Goal: Task Accomplishment & Management: Complete application form

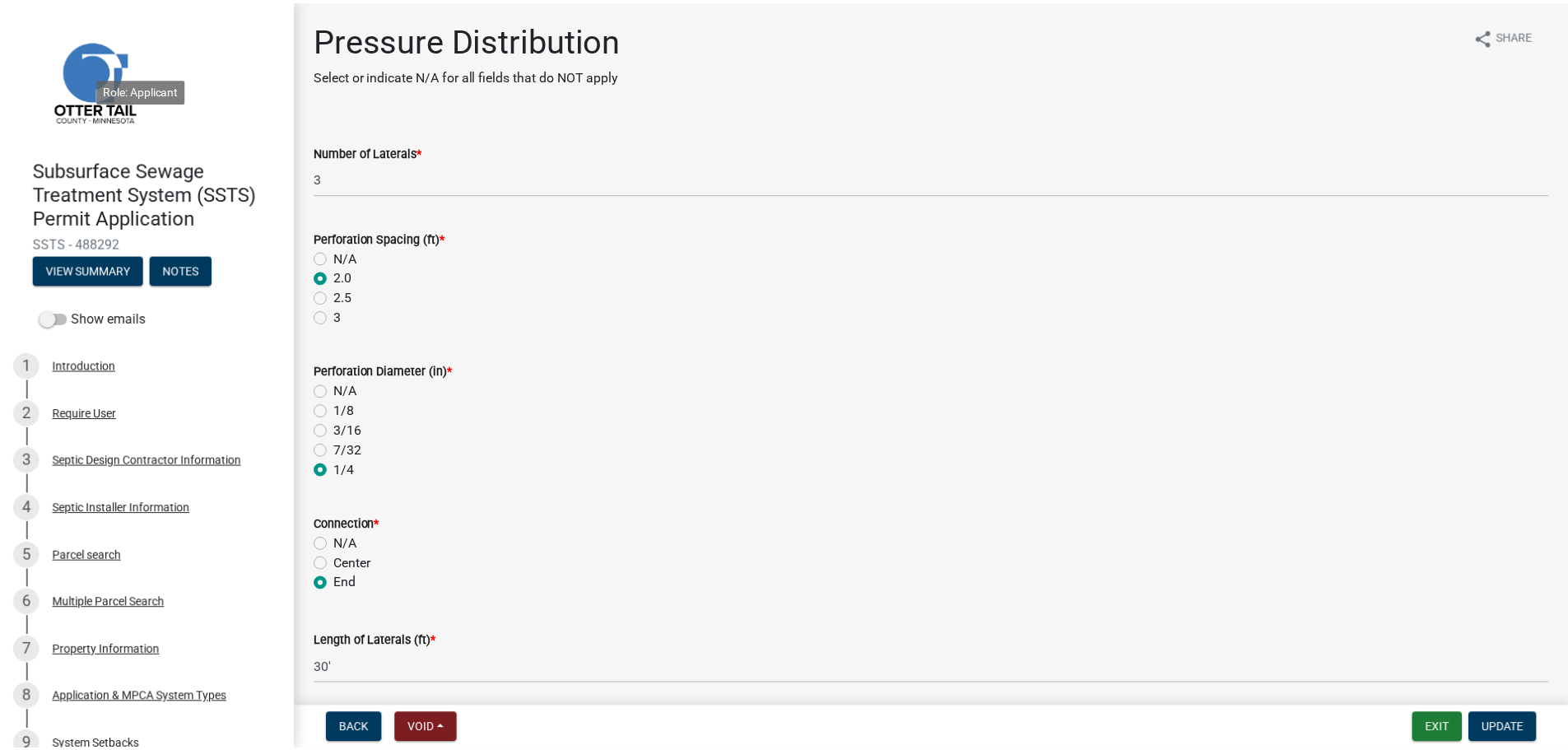
scroll to position [216, 0]
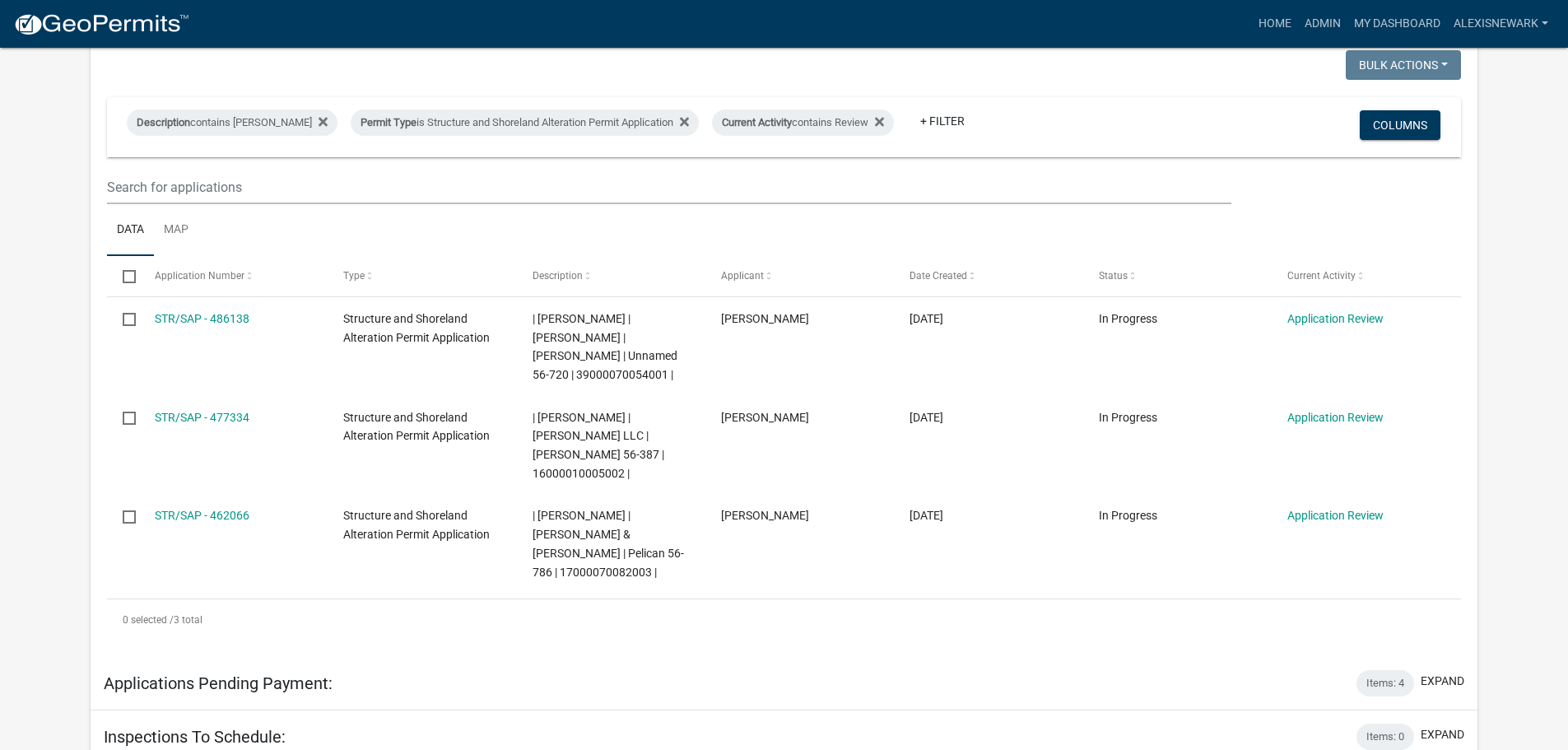
scroll to position [309, 0]
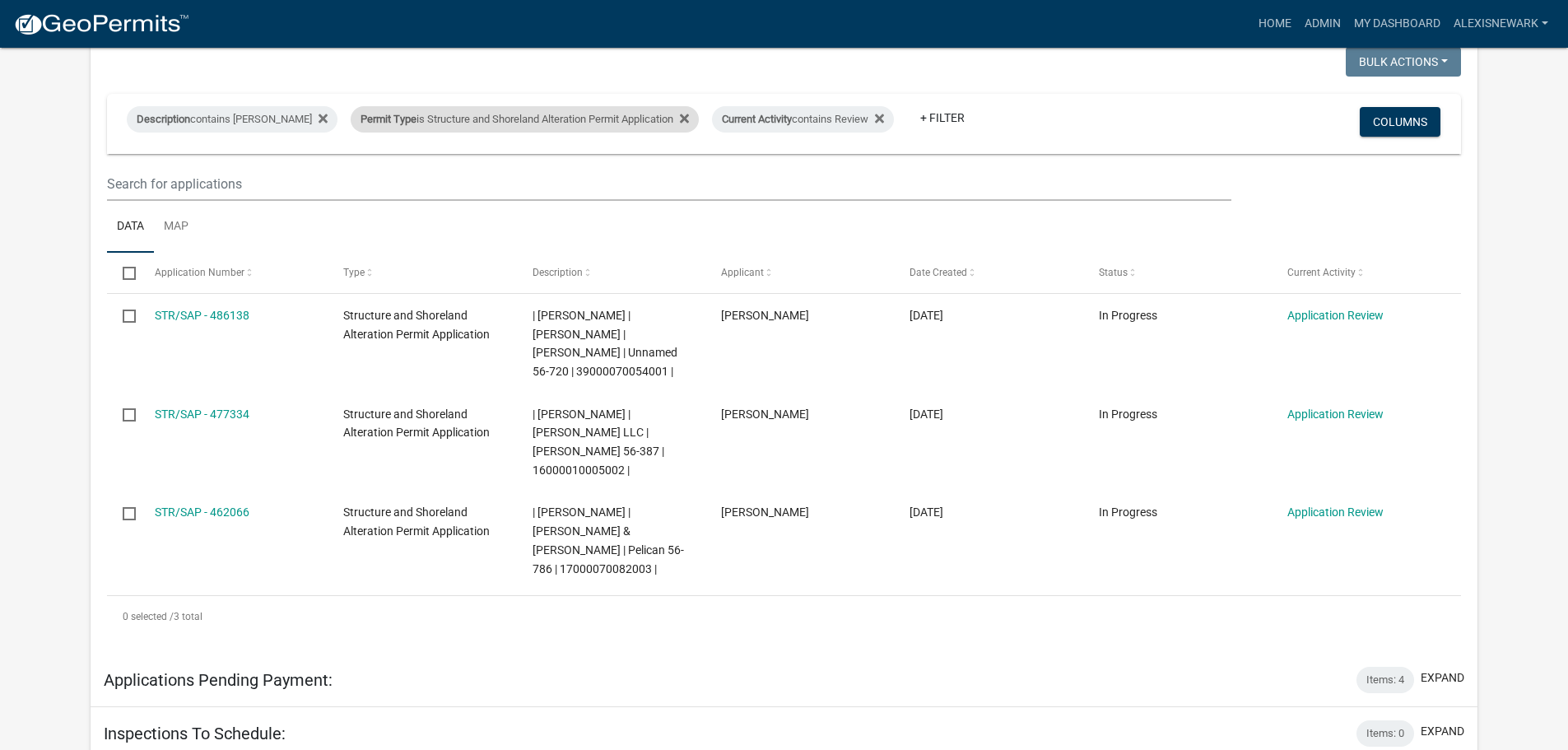
click at [584, 120] on div "Permit Type is Structure and Shoreland Alteration Permit Application" at bounding box center [524, 120] width 348 height 27
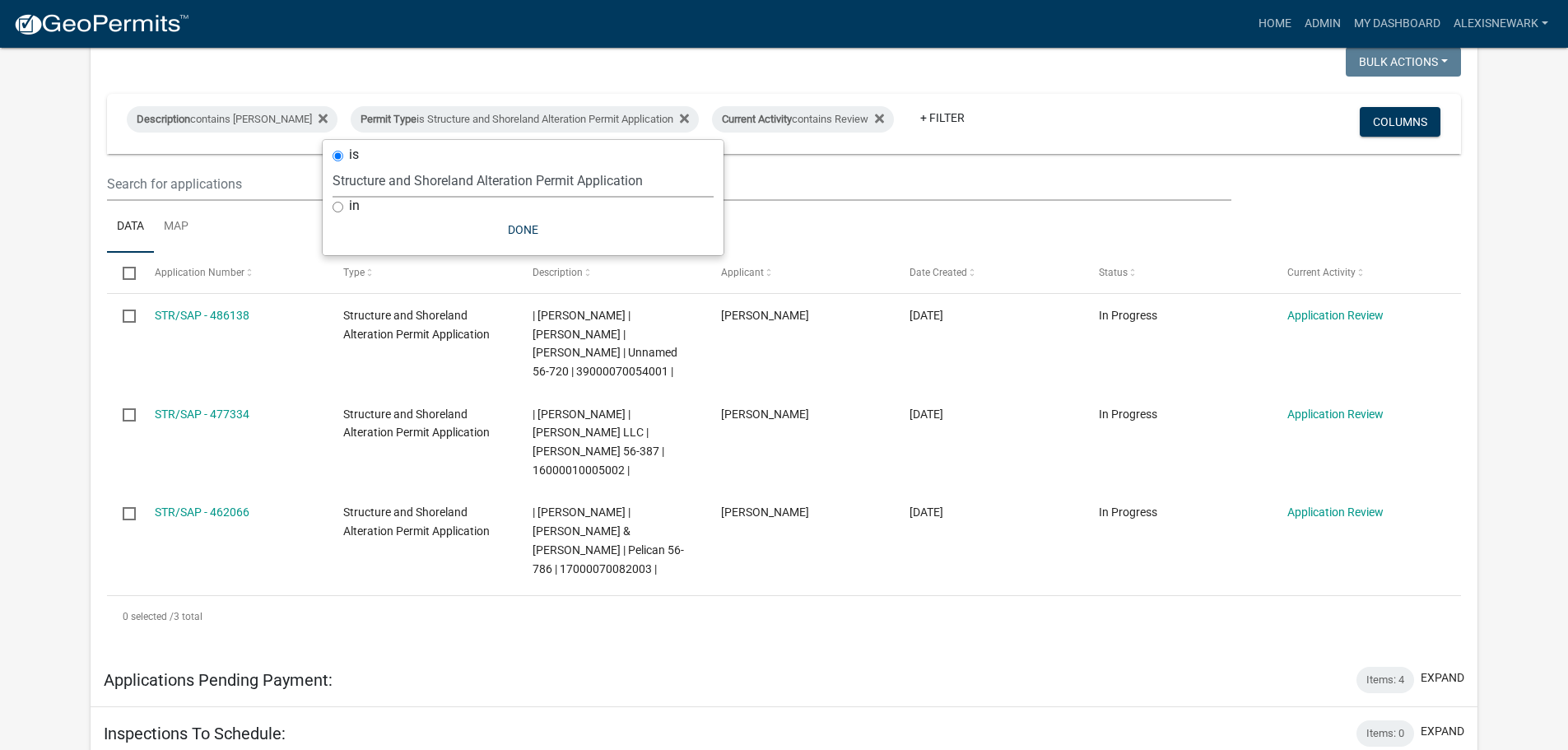
click at [555, 182] on select "Select an option Building Contractor / Excavators (Registration) Building Contr…" at bounding box center [523, 181] width 381 height 34
select select "68d28c81-f724-4f90-9ad3-bed34bf6fb80"
click at [360, 164] on select "Select an option Building Contractor / Excavators (Registration) Building Contr…" at bounding box center [523, 181] width 381 height 34
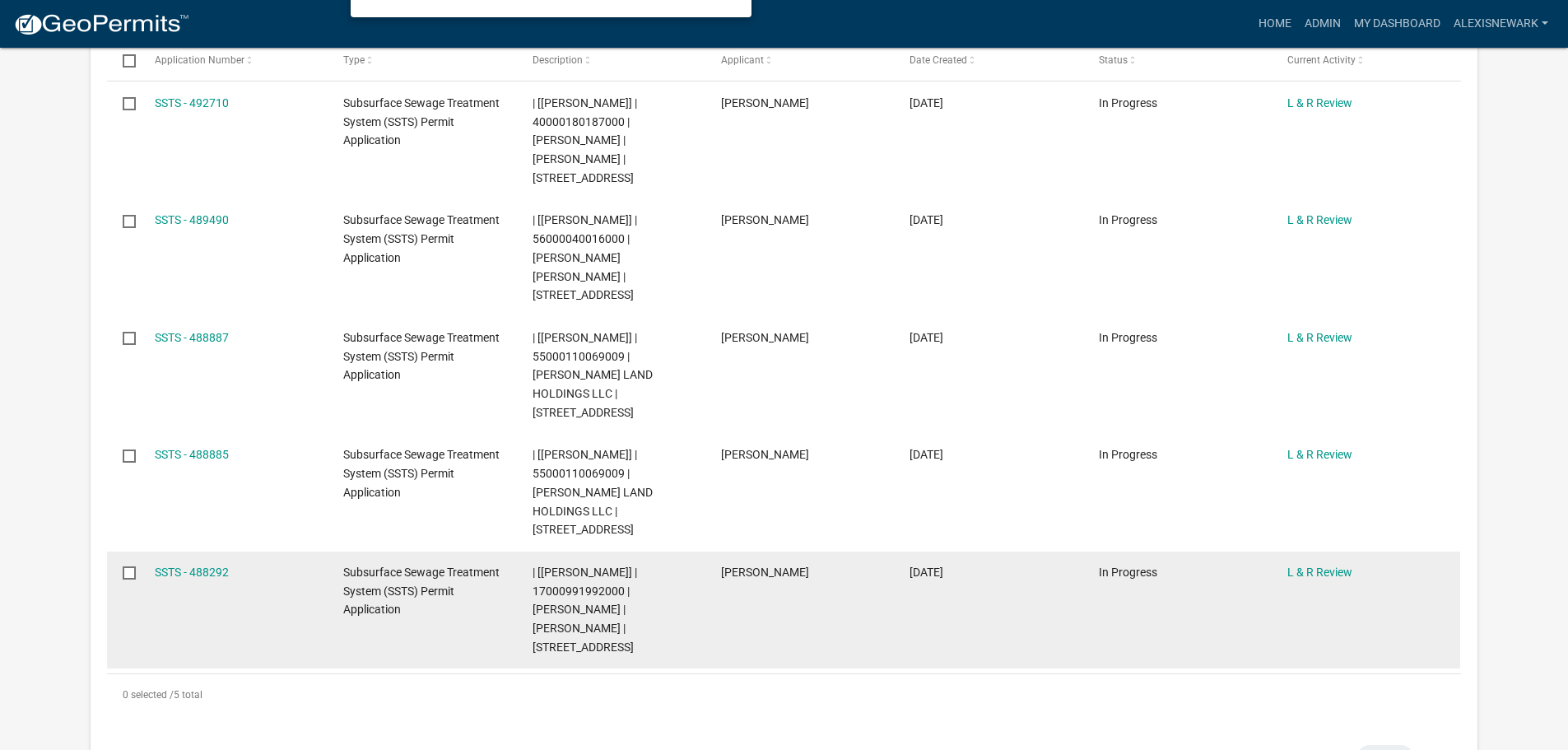
scroll to position [576, 0]
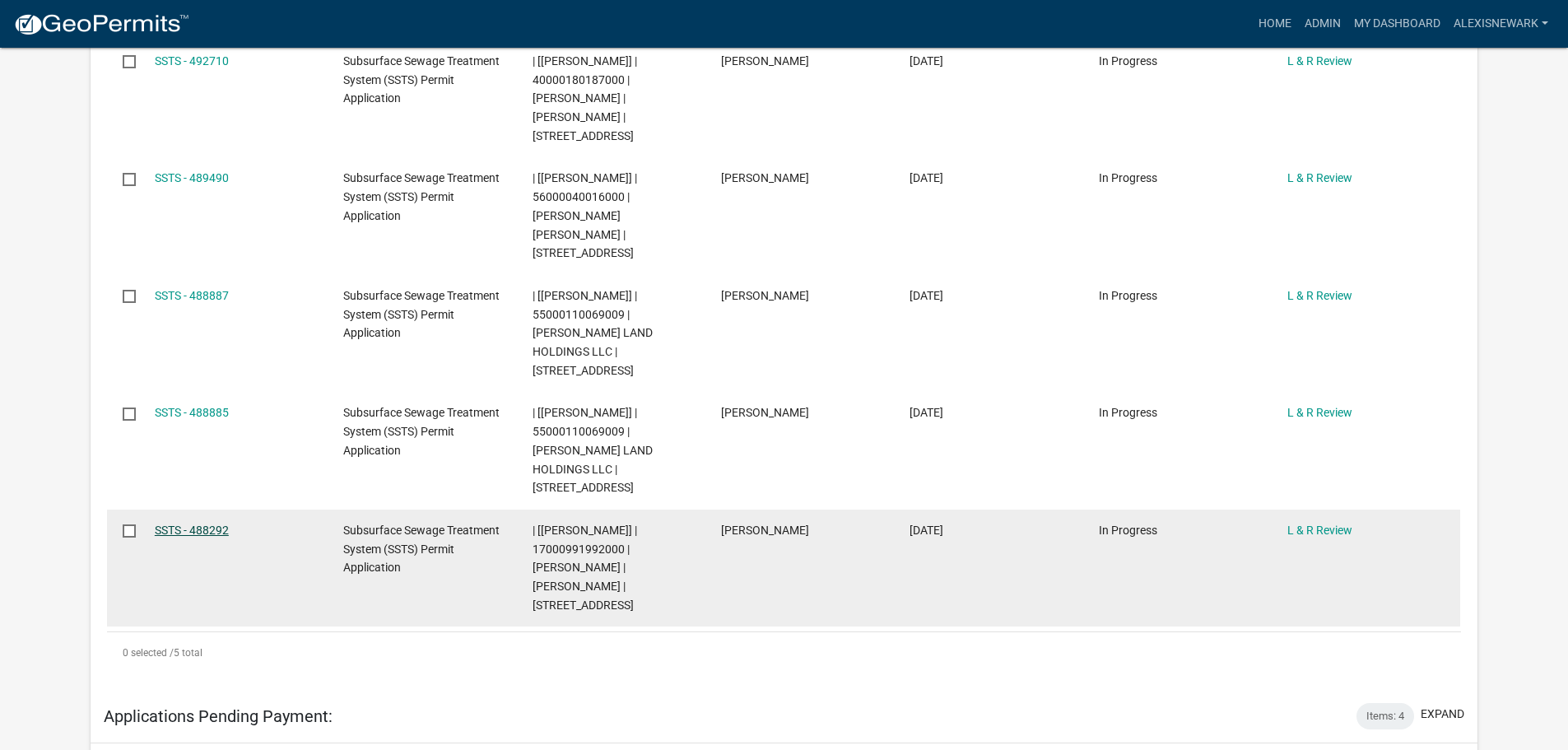
click at [180, 523] on link "SSTS - 488292" at bounding box center [192, 530] width 74 height 13
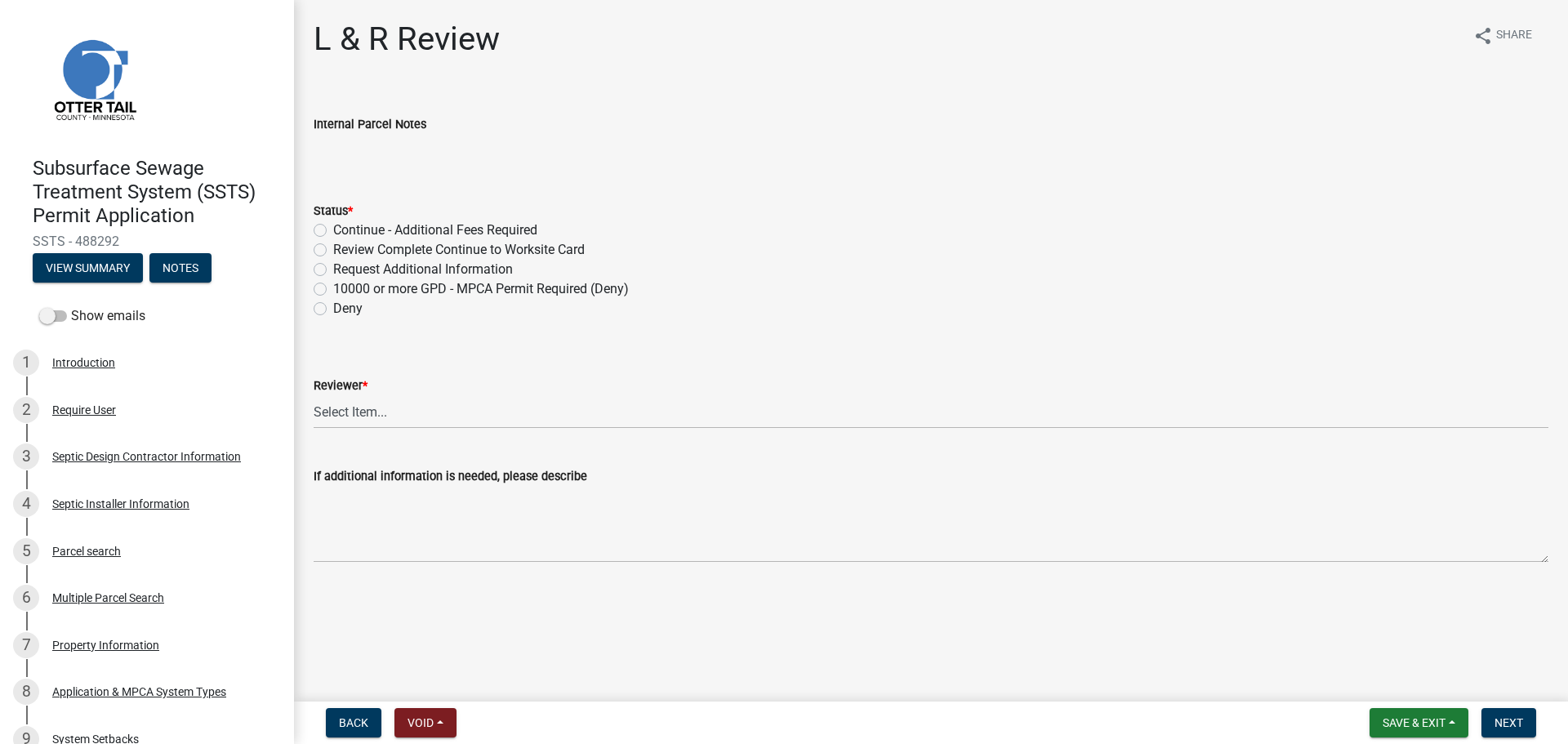
click at [333, 272] on label "Request Additional Information" at bounding box center [423, 270] width 180 height 19
click at [333, 271] on input "Request Additional Information" at bounding box center [338, 265] width 11 height 11
radio input "true"
click at [405, 421] on select "Select Item... [PERSON_NAME] [PERSON_NAME] [PERSON_NAME] [PERSON_NAME] [PERSON_…" at bounding box center [931, 412] width 1235 height 33
click at [314, 395] on select "Select Item... [PERSON_NAME] [PERSON_NAME] [PERSON_NAME] [PERSON_NAME] [PERSON_…" at bounding box center [931, 412] width 1235 height 33
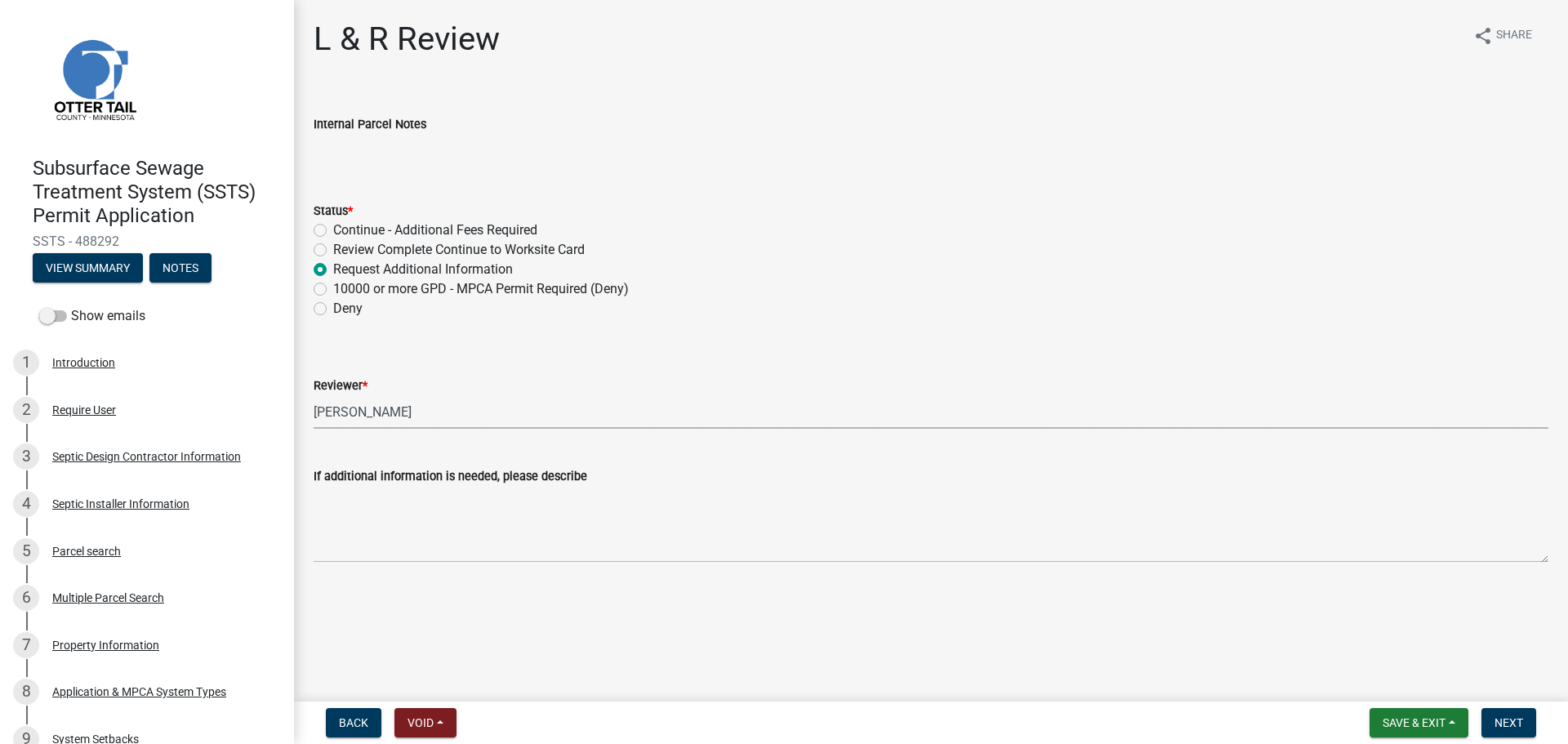
select select "05826fb5-7c18-481d-abe0-188b58e93217"
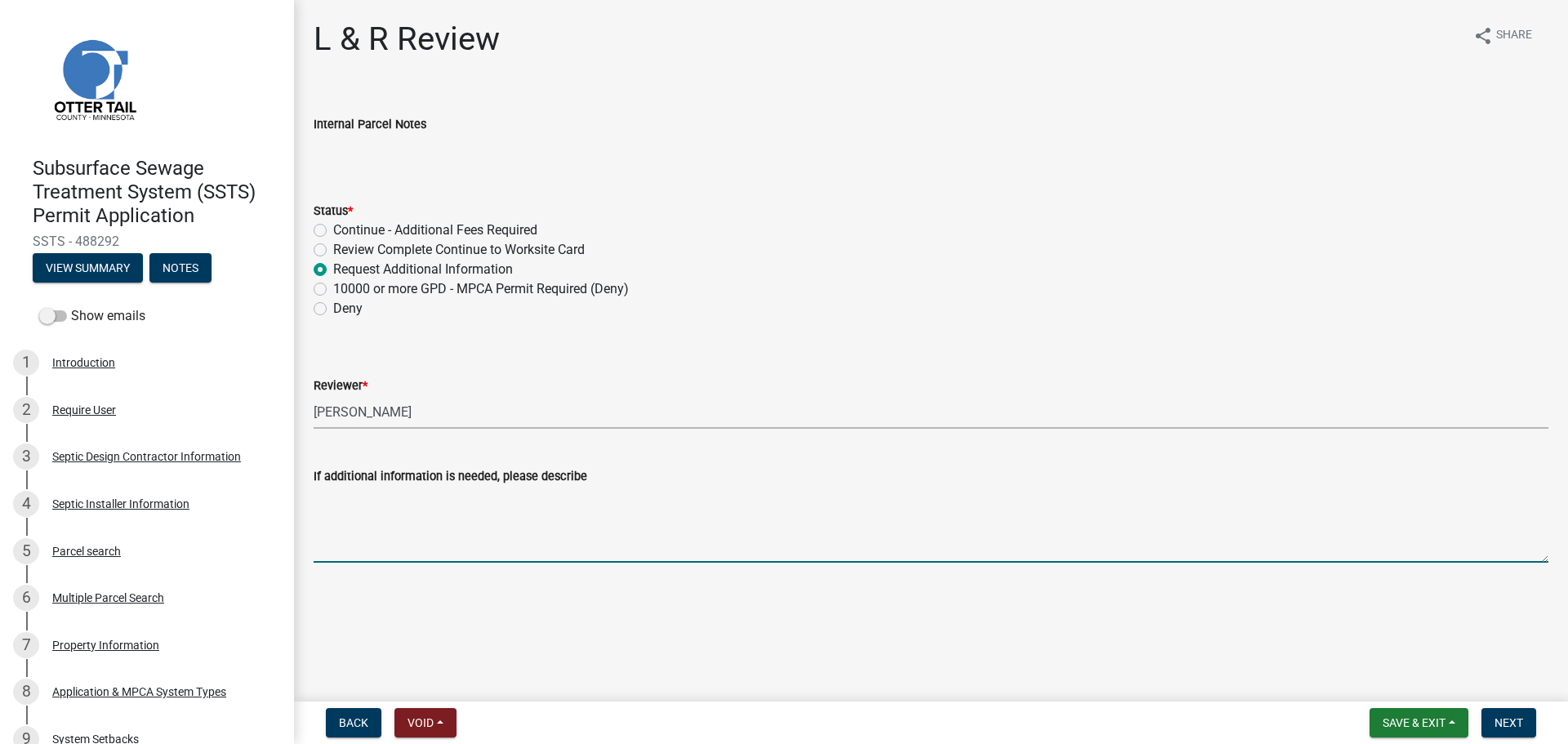
click at [430, 520] on textarea "If additional information is needed, please describe" at bounding box center [931, 524] width 1235 height 76
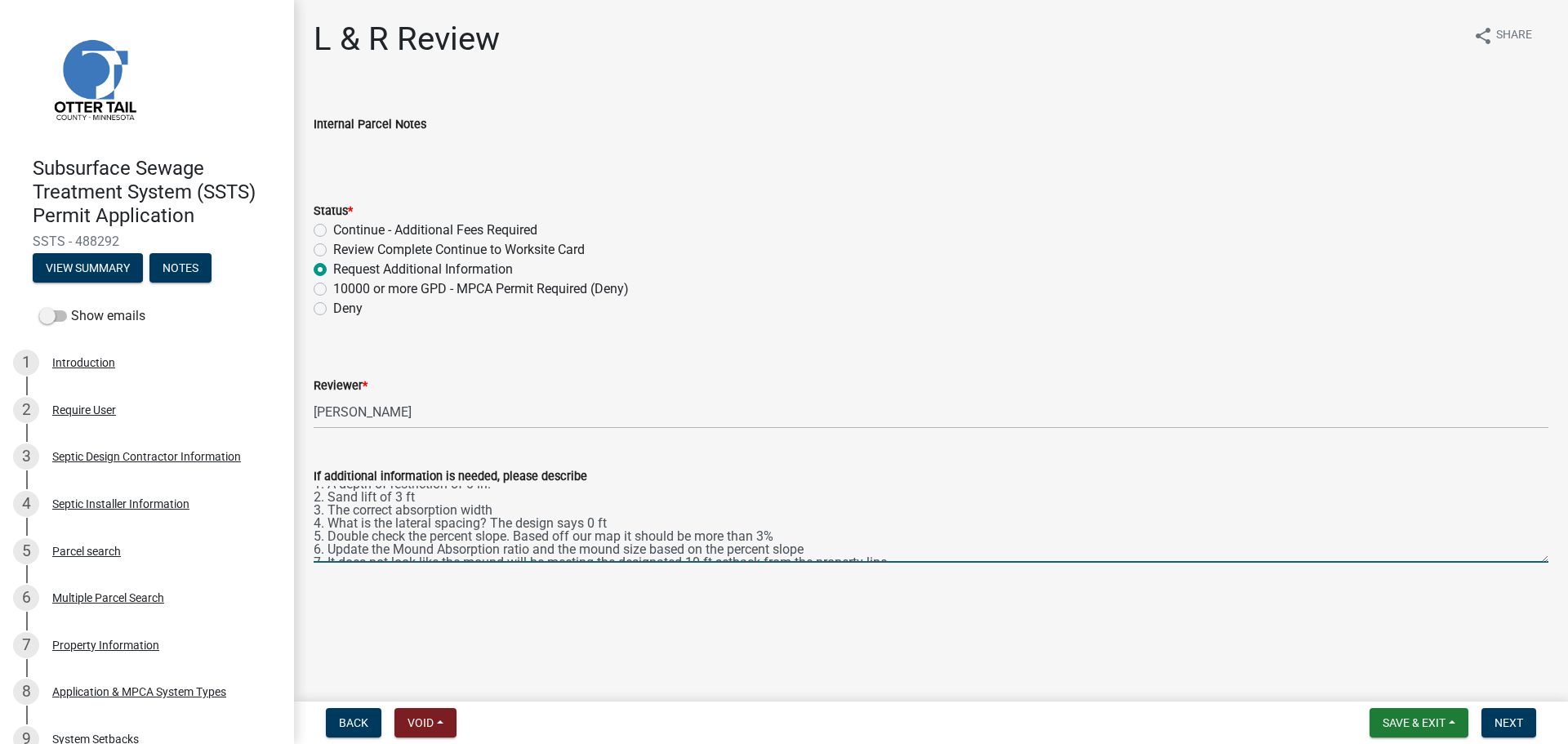
scroll to position [52, 0]
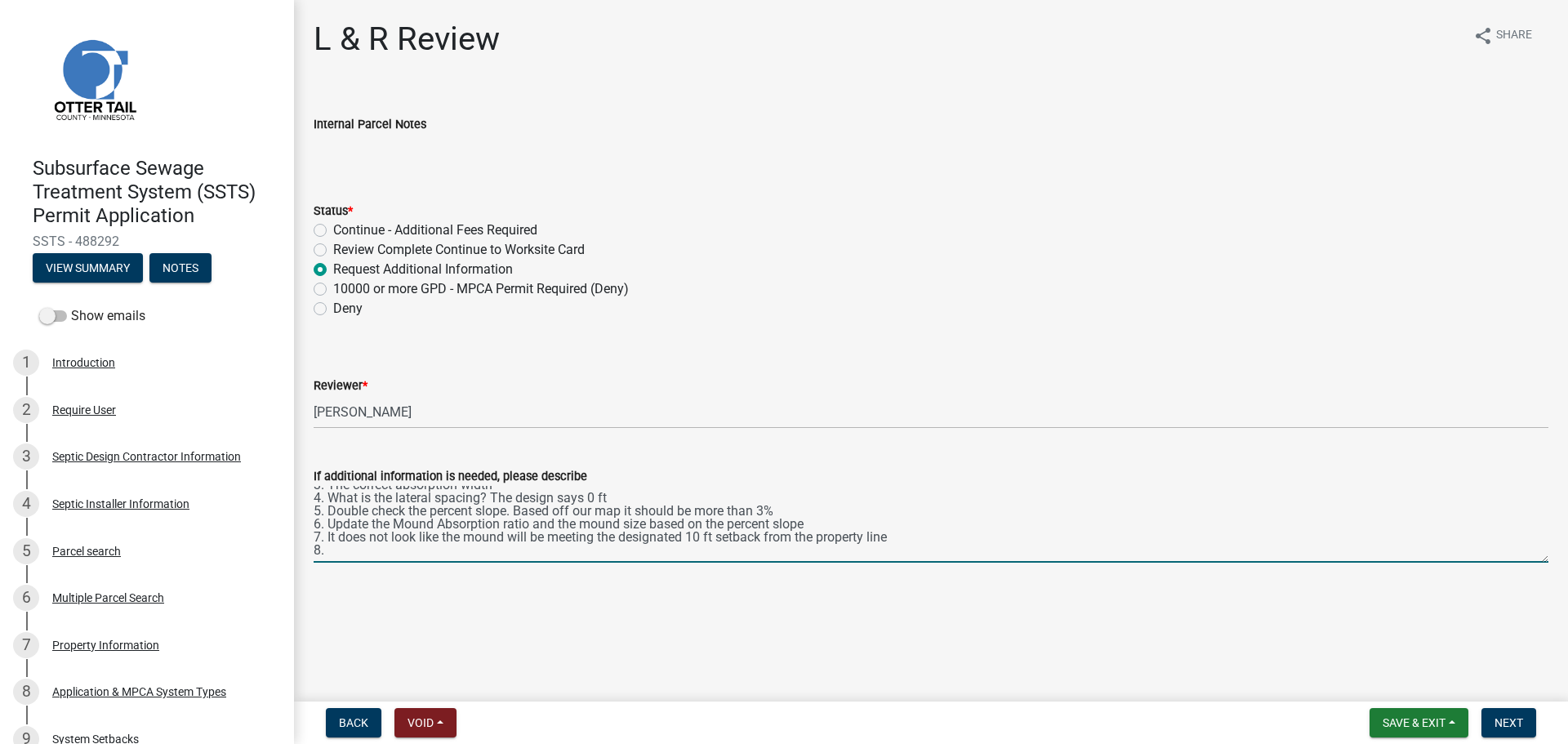
click at [504, 540] on textarea "Please send me an updated drawing with: 1. A depth of restriction of 0 in. 2. S…" at bounding box center [931, 524] width 1235 height 76
click at [495, 540] on textarea "Please send me an updated drawing with: 1. A depth of restriction of 0 in. 2. S…" at bounding box center [931, 524] width 1235 height 76
click at [412, 554] on textarea "Please send me an updated drawing with: 1. A depth of restriction of 0 in. 2. S…" at bounding box center [931, 524] width 1235 height 76
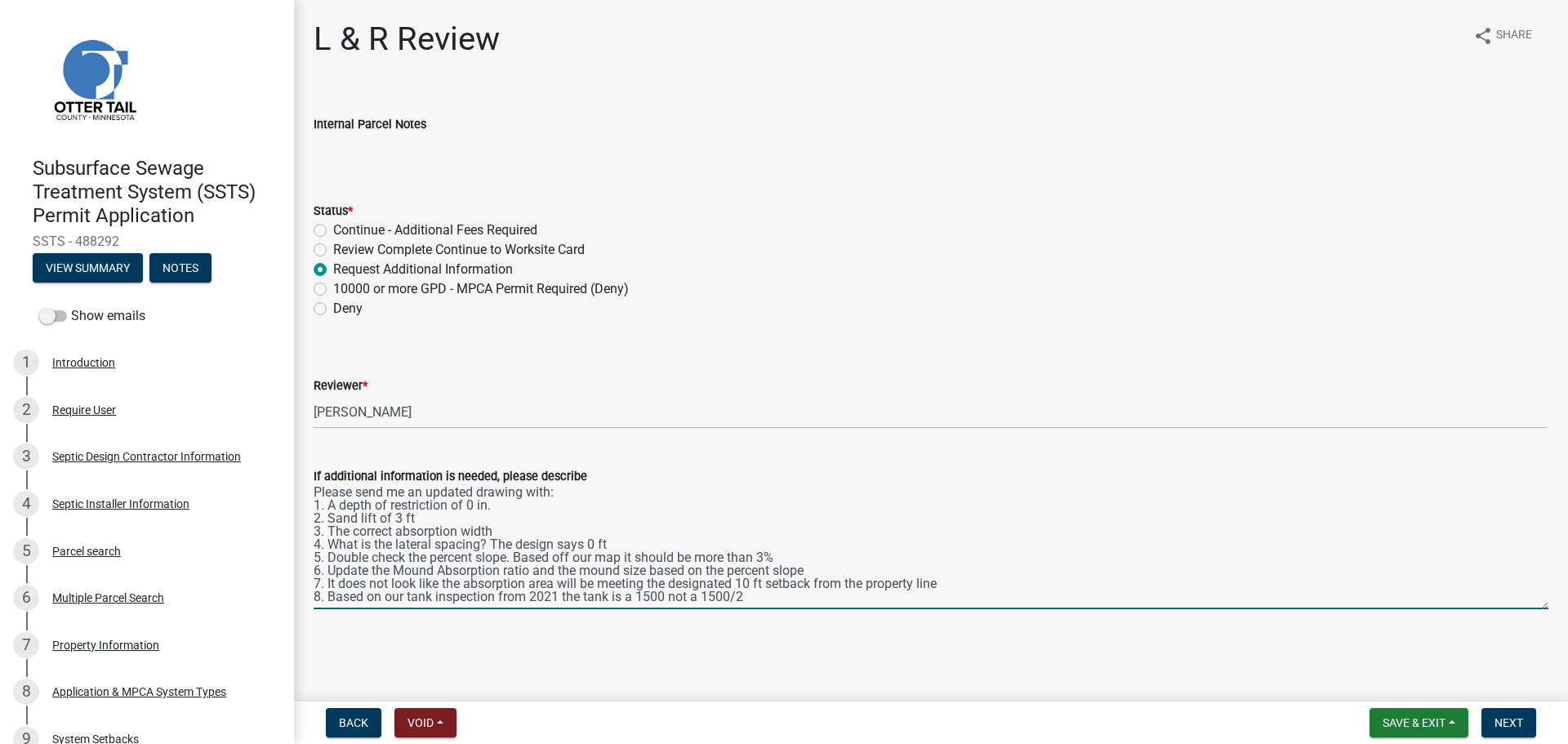
scroll to position [0, 0]
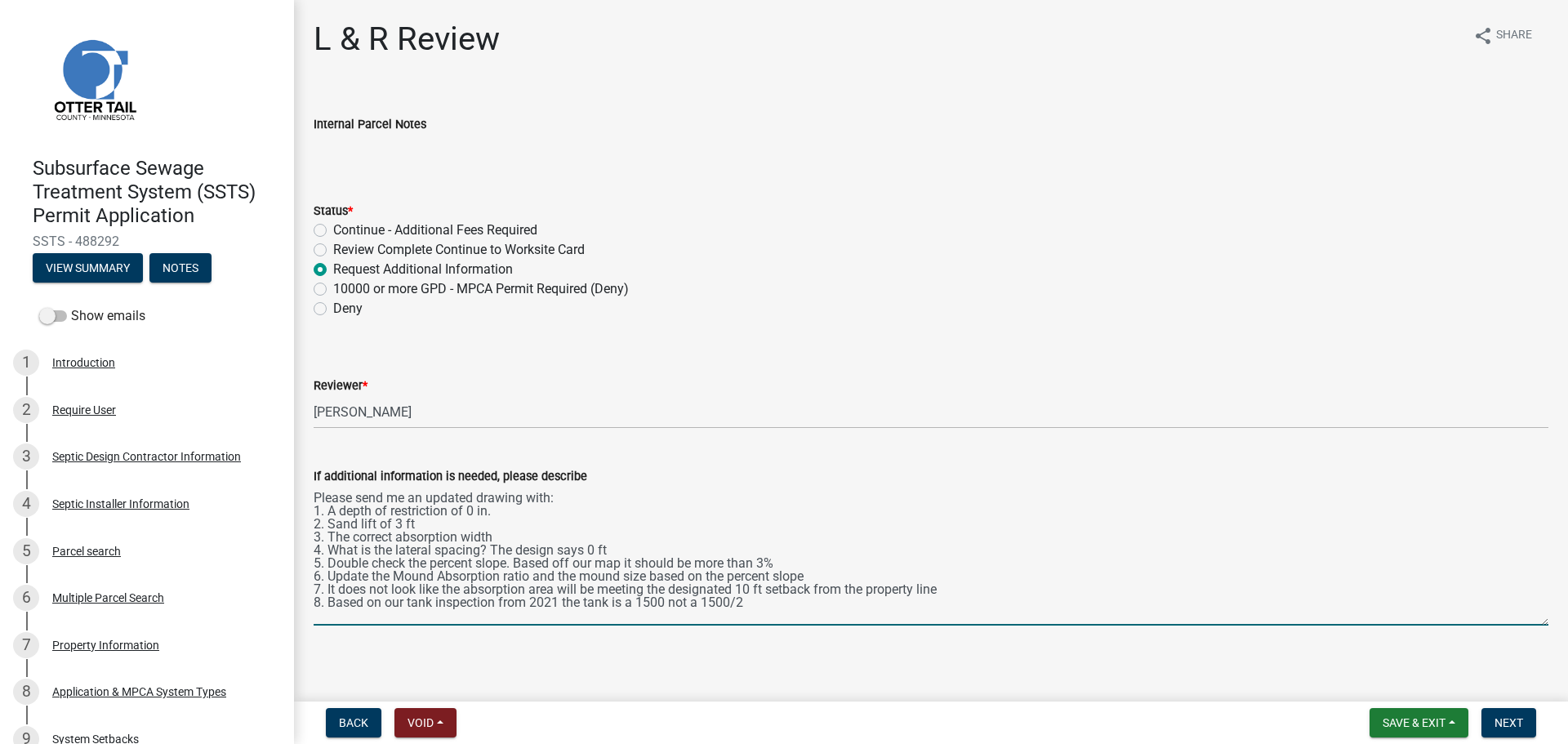
drag, startPoint x: 1546, startPoint y: 560, endPoint x: 1546, endPoint y: 622, distance: 62.0
click at [1546, 622] on div "If additional information is needed, please describe Please send me an updated …" at bounding box center [930, 534] width 1259 height 182
click at [533, 574] on textarea "Please send me an updated drawing with: 1. A depth of restriction of 0 in. 2. S…" at bounding box center [931, 555] width 1235 height 140
drag, startPoint x: 391, startPoint y: 576, endPoint x: 330, endPoint y: 578, distance: 61.0
click at [330, 578] on textarea "Please send me an updated drawing with: 1. A depth of restriction of 0 in. 2. S…" at bounding box center [931, 555] width 1235 height 140
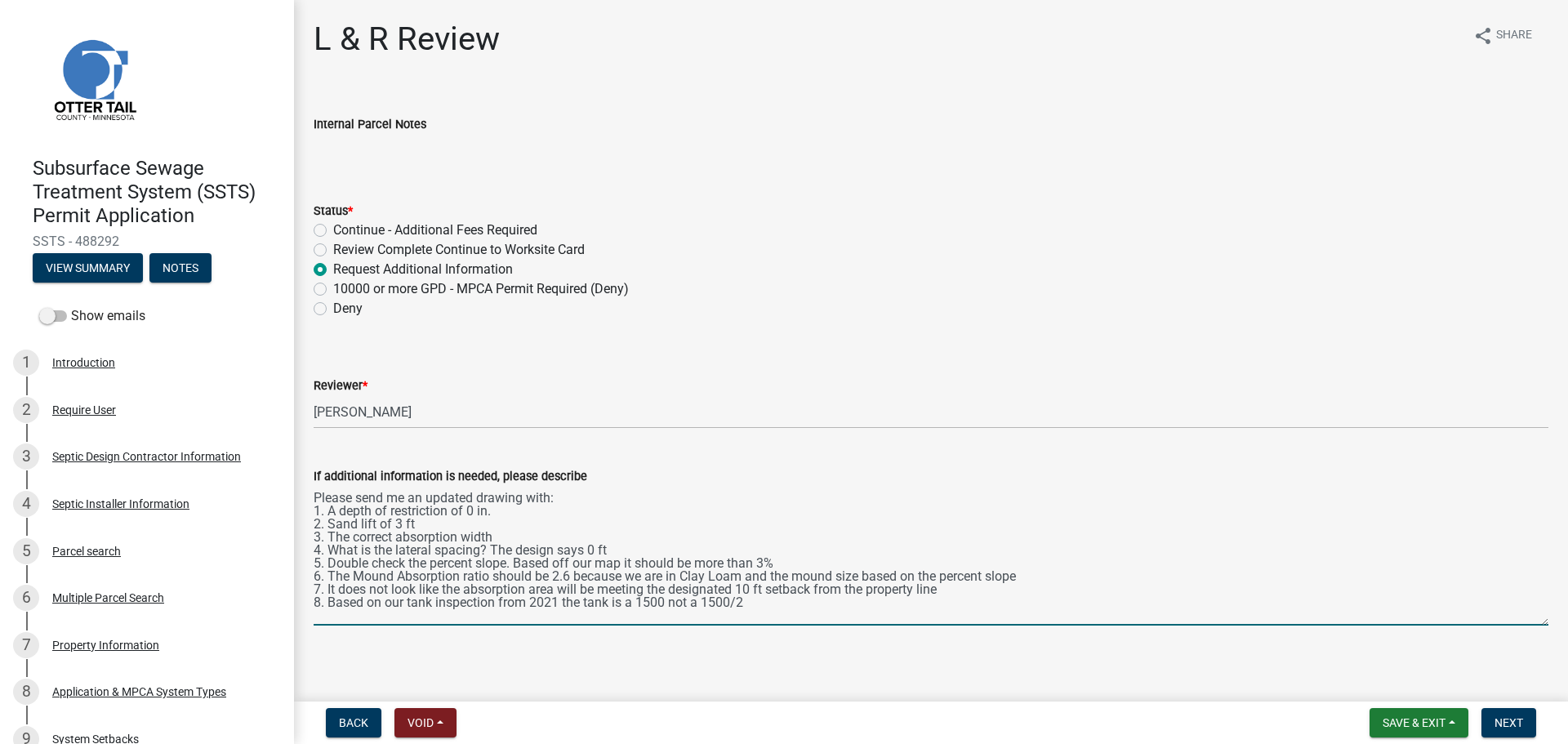
click at [364, 575] on textarea "Please send me an updated drawing with: 1. A depth of restriction of 0 in. 2. S…" at bounding box center [931, 555] width 1235 height 140
click at [404, 580] on textarea "Please send me an updated drawing with: 1. A depth of restriction of 0 in. 2. S…" at bounding box center [931, 555] width 1235 height 140
click at [739, 570] on textarea "Please send me an updated drawing with: 1. A depth of restriction of 0 in. 2. S…" at bounding box center [931, 555] width 1235 height 140
click at [1076, 578] on textarea "Please send me an updated drawing with: 1. A depth of restriction of 0 in. 2. S…" at bounding box center [931, 555] width 1235 height 140
click at [785, 577] on textarea "Please send me an updated drawing with: 1. A depth of restriction of 0 in. 2. S…" at bounding box center [931, 555] width 1235 height 140
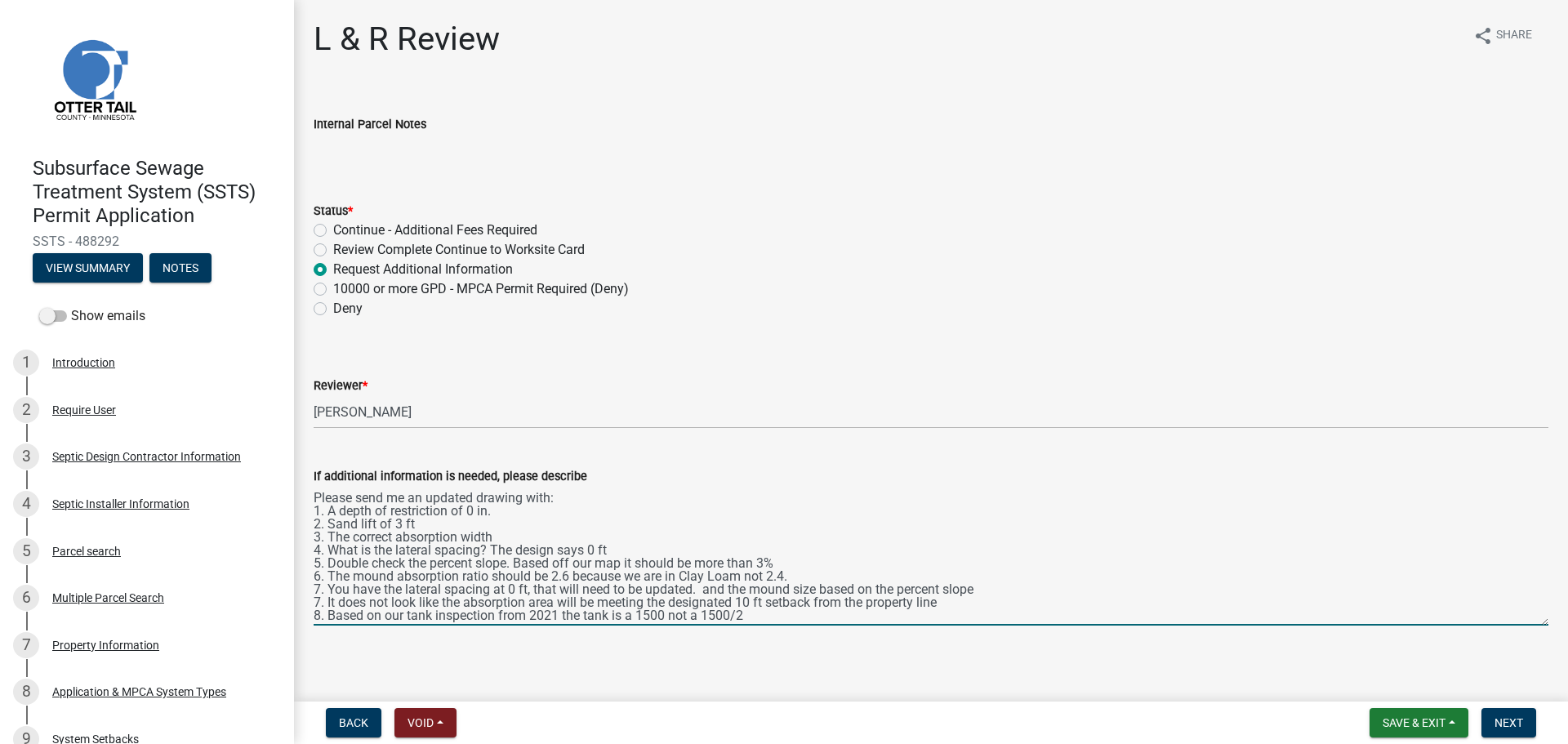
click at [791, 576] on textarea "Please send me an updated drawing with: 1. A depth of restriction of 0 in. 2. S…" at bounding box center [931, 555] width 1235 height 140
click at [697, 588] on textarea "Please send me an updated drawing with: 1. A depth of restriction of 0 in. 2. S…" at bounding box center [931, 555] width 1235 height 140
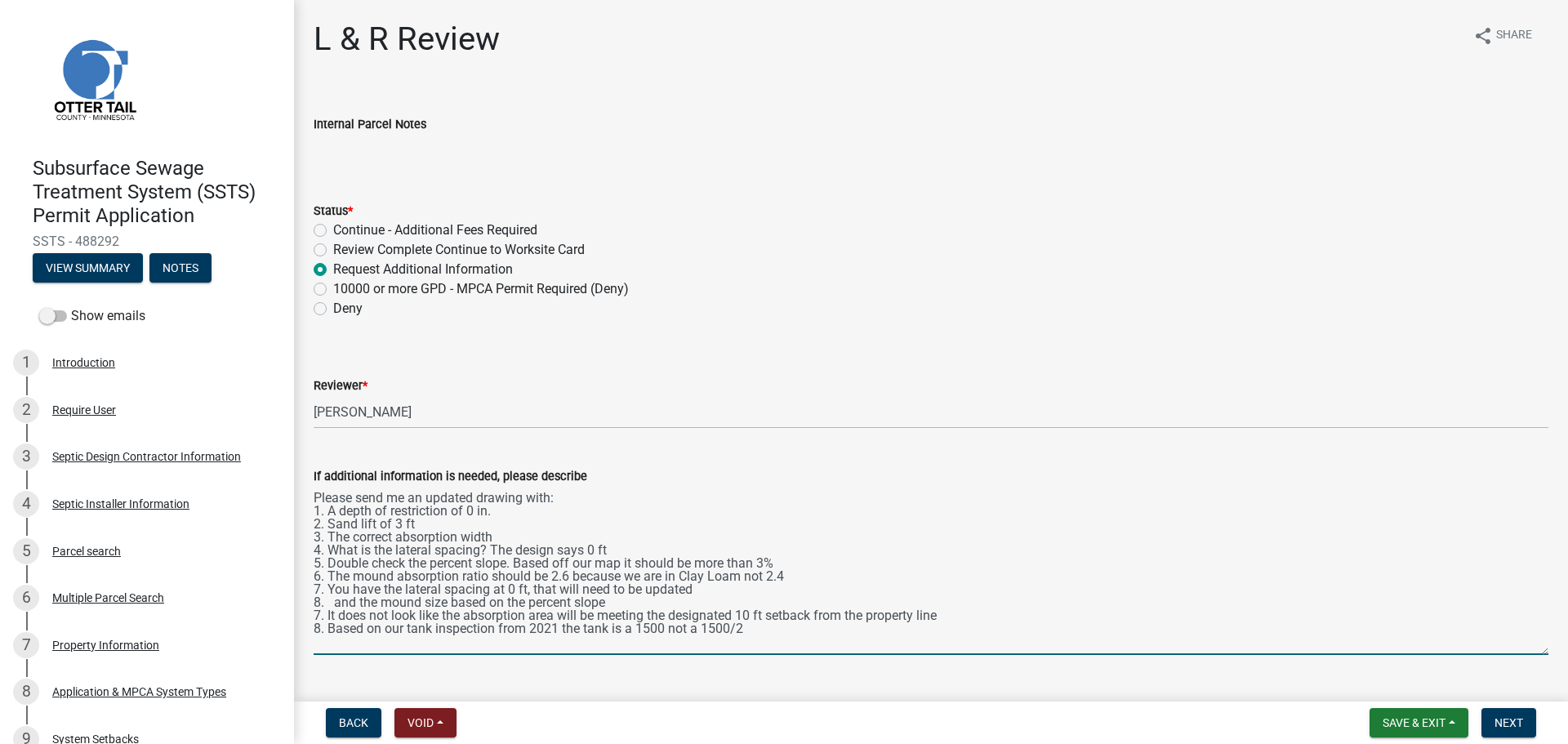
drag, startPoint x: 1525, startPoint y: 618, endPoint x: 1540, endPoint y: 663, distance: 47.4
click at [1540, 655] on div "If additional information is needed, please describe Please send me an updated …" at bounding box center [930, 549] width 1259 height 212
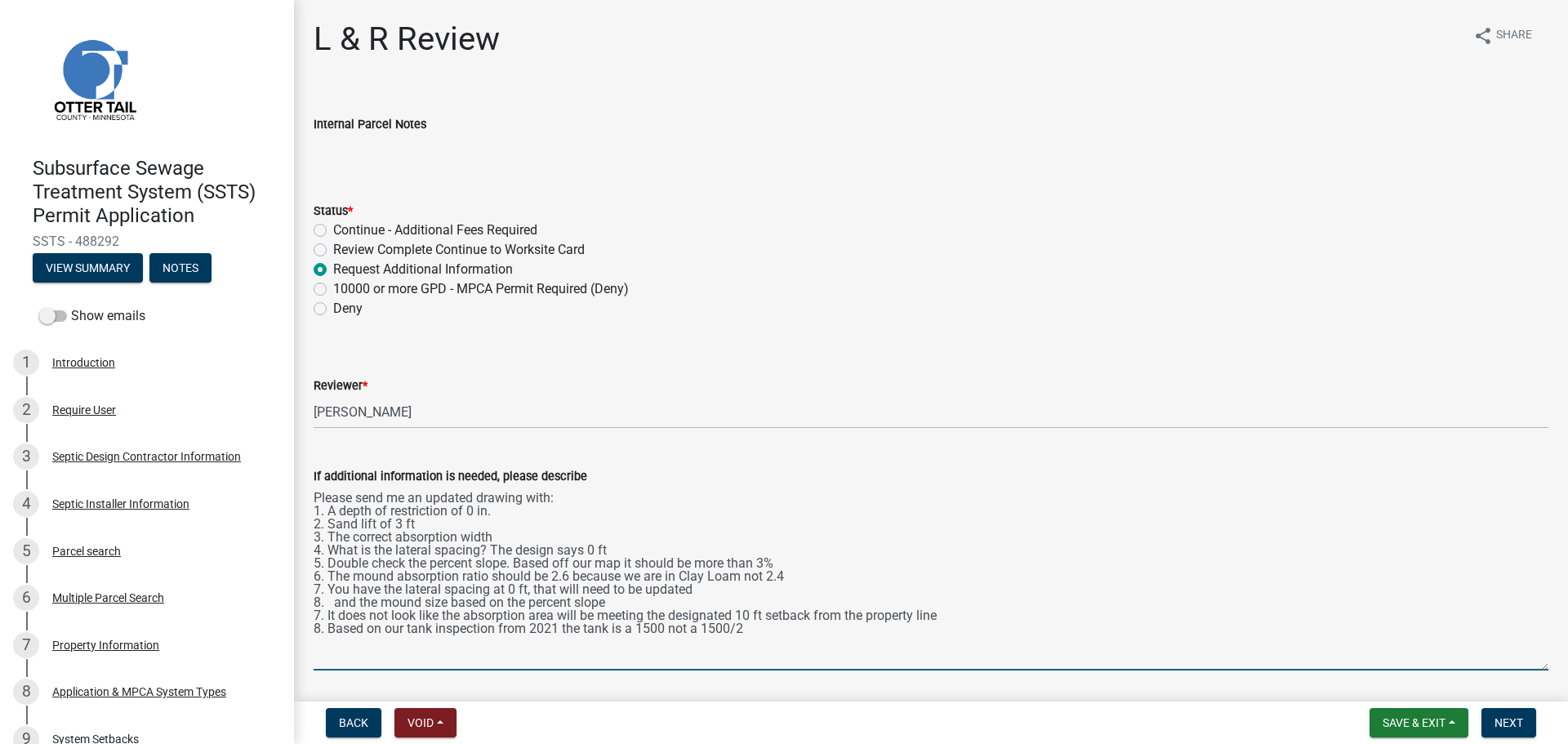
click at [363, 605] on textarea "Please send me an updated drawing with: 1. A depth of restriction of 0 in. 2. S…" at bounding box center [931, 578] width 1235 height 184
click at [341, 608] on textarea "Please send me an updated drawing with: 1. A depth of restriction of 0 in. 2. S…" at bounding box center [931, 578] width 1235 height 184
click at [332, 603] on textarea "Please send me an updated drawing with: 1. A depth of restriction of 0 in. 2. S…" at bounding box center [931, 578] width 1235 height 184
drag, startPoint x: 822, startPoint y: 597, endPoint x: 531, endPoint y: 600, distance: 291.0
click at [531, 600] on textarea "Please send me an updated drawing with: 1. A depth of restriction of 0 in. 2. S…" at bounding box center [931, 578] width 1235 height 184
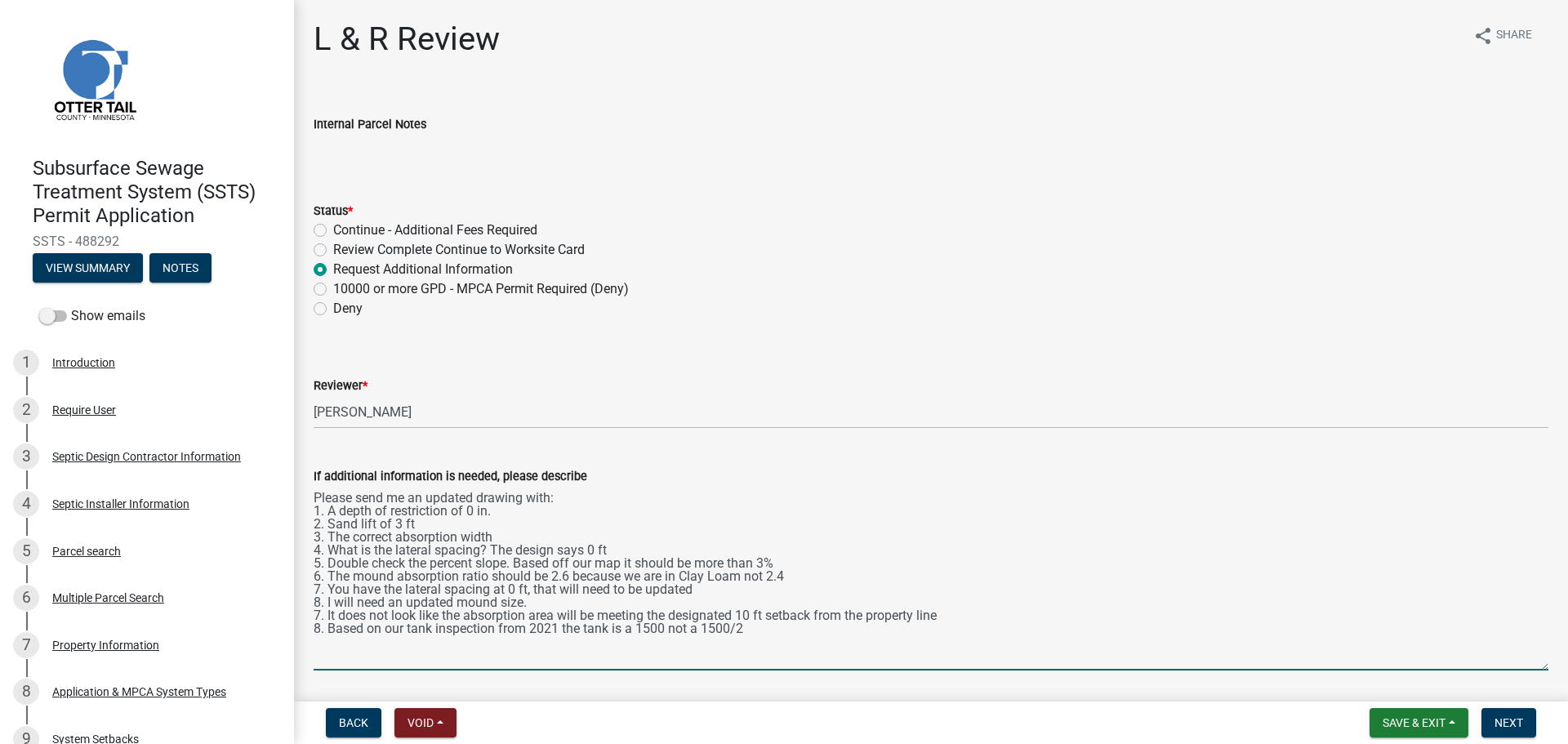
click at [946, 618] on textarea "Please send me an updated drawing with: 1. A depth of restriction of 0 in. 2. S…" at bounding box center [931, 578] width 1235 height 184
drag, startPoint x: 1063, startPoint y: 618, endPoint x: 1056, endPoint y: 580, distance: 38.6
click at [1053, 569] on textarea "Please send me an updated drawing with: 1. A depth of restriction of 0 in. 2. S…" at bounding box center [931, 578] width 1235 height 184
drag, startPoint x: 1057, startPoint y: 612, endPoint x: 1333, endPoint y: 481, distance: 305.5
click at [1333, 481] on div "If additional information is needed, please describe" at bounding box center [931, 476] width 1235 height 19
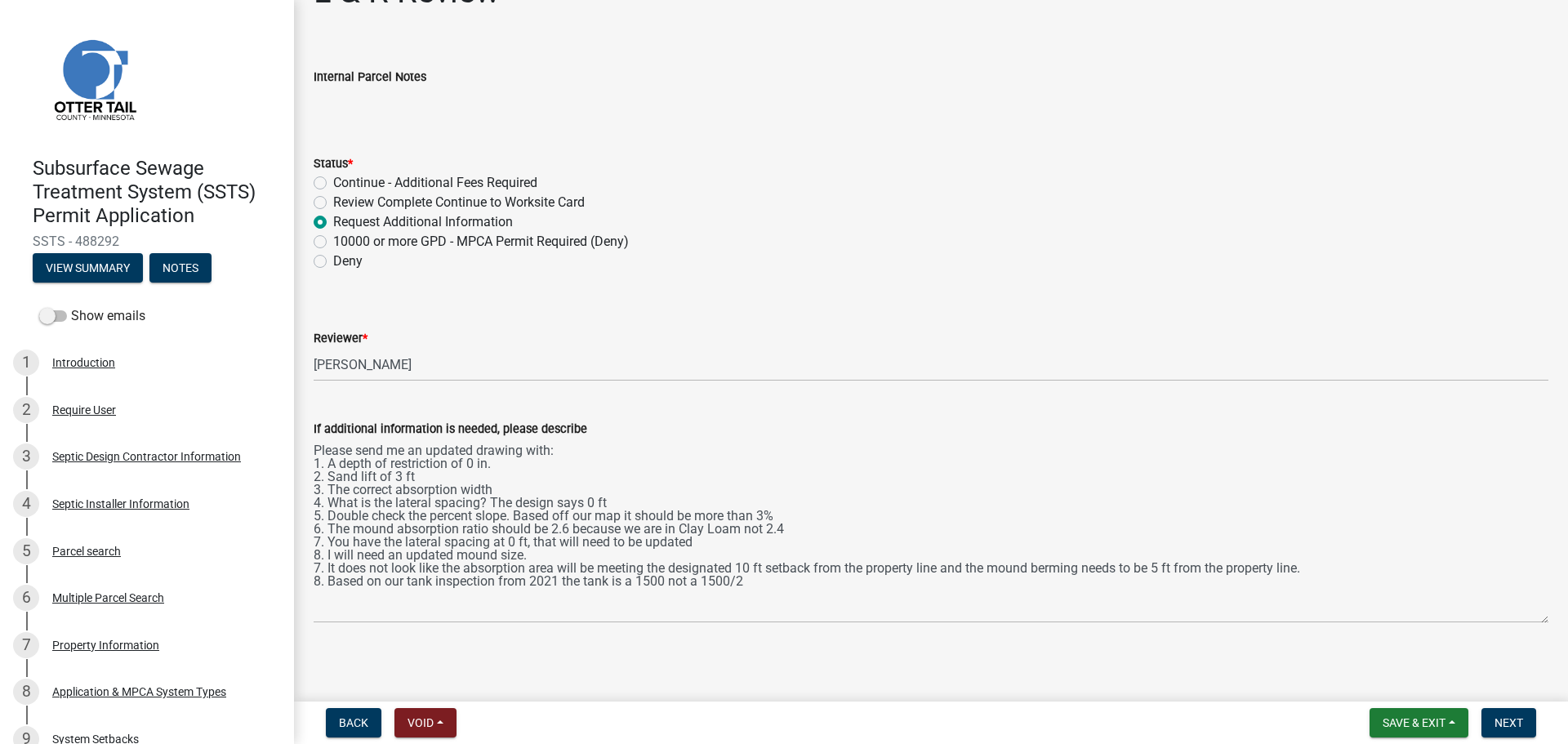
scroll to position [52, 0]
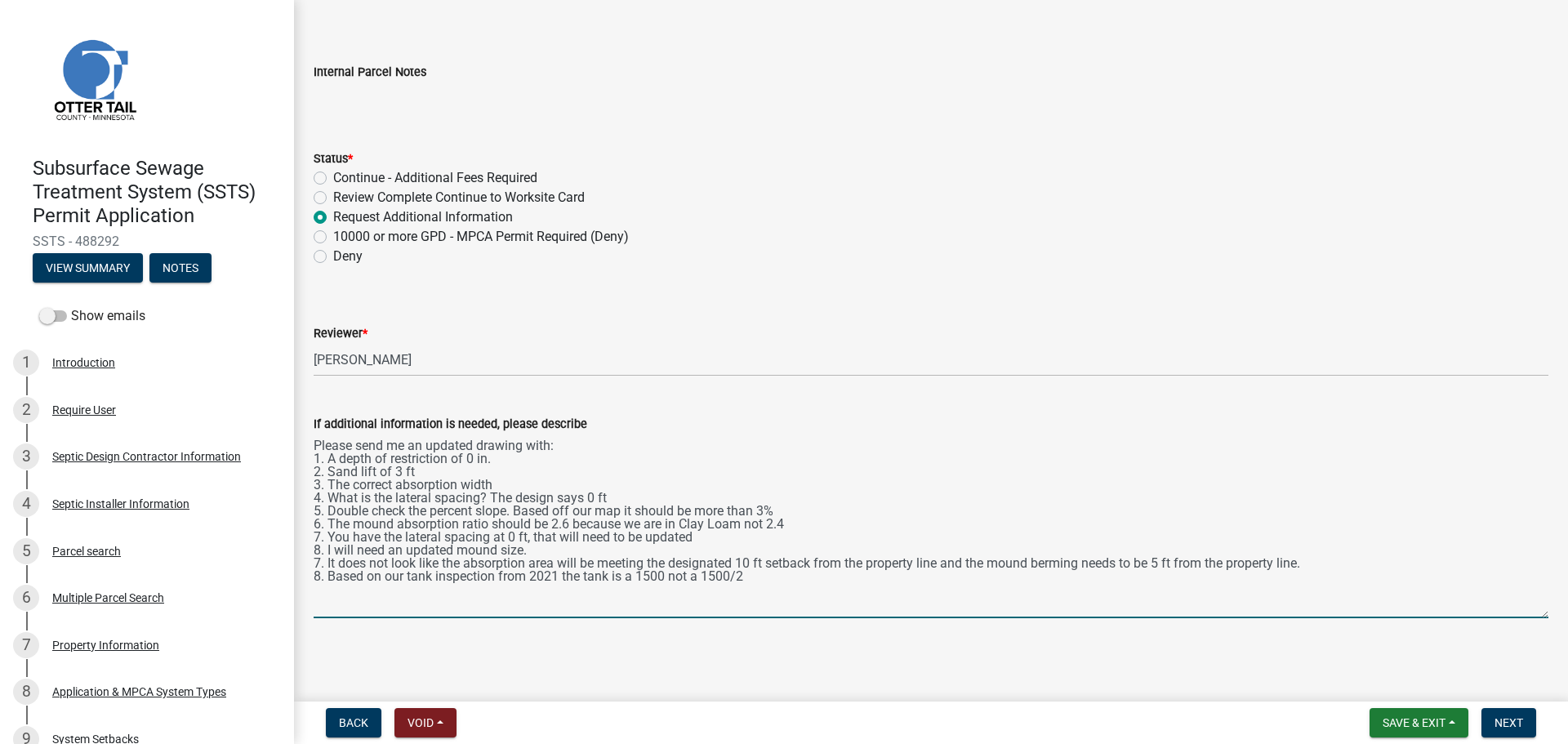
click at [507, 449] on textarea "Please send me an updated drawing with: 1. A depth of restriction of 0 in. 2. S…" at bounding box center [931, 526] width 1235 height 184
click at [771, 575] on textarea "Please send me an updated design with: 1. A depth of restriction of 0 in. 2. Sa…" at bounding box center [931, 526] width 1235 height 184
click at [329, 535] on textarea "Please send me an updated design with: 1. A depth of restriction of 0 in. 2. Sa…" at bounding box center [931, 526] width 1235 height 184
drag, startPoint x: 605, startPoint y: 535, endPoint x: 986, endPoint y: 532, distance: 381.0
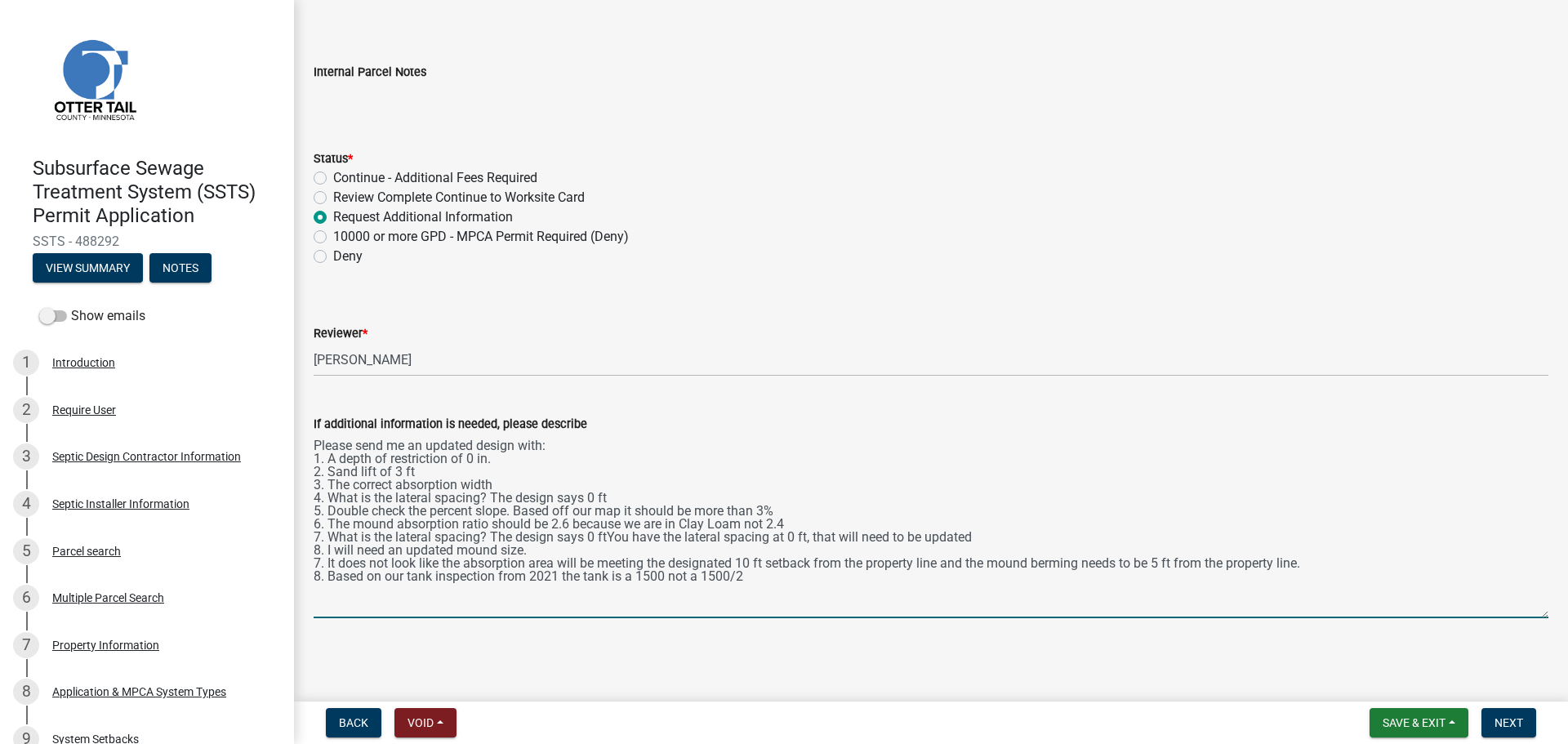
click at [986, 532] on textarea "Please send me an updated design with: 1. A depth of restriction of 0 in. 2. Sa…" at bounding box center [931, 526] width 1235 height 184
drag, startPoint x: 616, startPoint y: 495, endPoint x: 314, endPoint y: 502, distance: 302.1
click at [314, 502] on textarea "Please send me an updated design with: 1. A depth of restriction of 0 in. 2. Sa…" at bounding box center [931, 526] width 1235 height 184
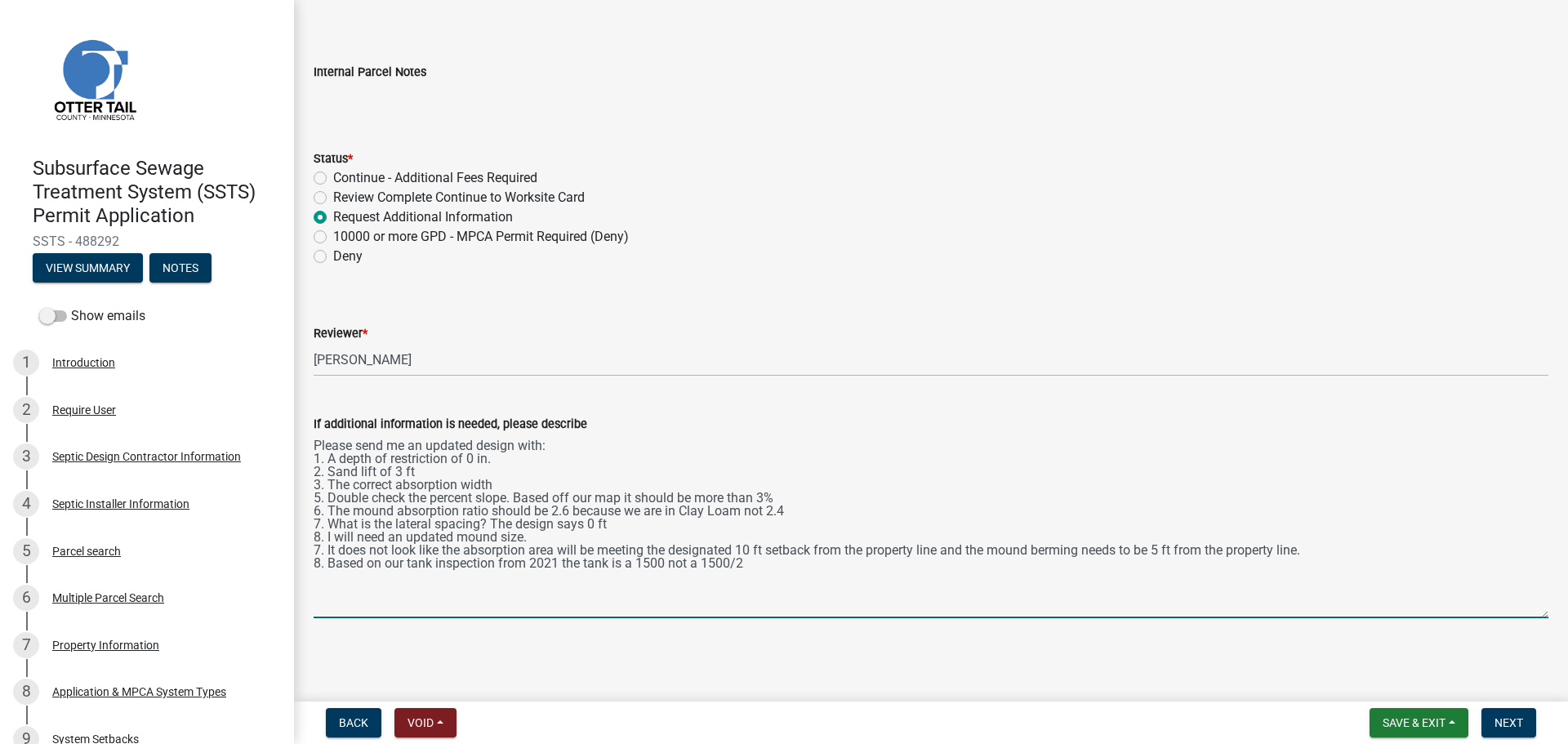
click at [318, 498] on textarea "Please send me an updated design with: 1. A depth of restriction of 0 in. 2. Sa…" at bounding box center [931, 526] width 1235 height 184
click at [319, 511] on textarea "Please send me an updated design with: 1. A depth of restriction of 0 in. 2. Sa…" at bounding box center [931, 526] width 1235 height 184
click at [319, 526] on textarea "Please send me an updated design with: 1. A depth of restriction of 0 in. 2. Sa…" at bounding box center [931, 526] width 1235 height 184
click at [317, 535] on textarea "Please send me an updated design with: 1. A depth of restriction of 0 in. 2. Sa…" at bounding box center [931, 526] width 1235 height 184
click at [318, 536] on textarea "Please send me an updated design with: 1. A depth of restriction of 0 in. 2. Sa…" at bounding box center [931, 526] width 1235 height 184
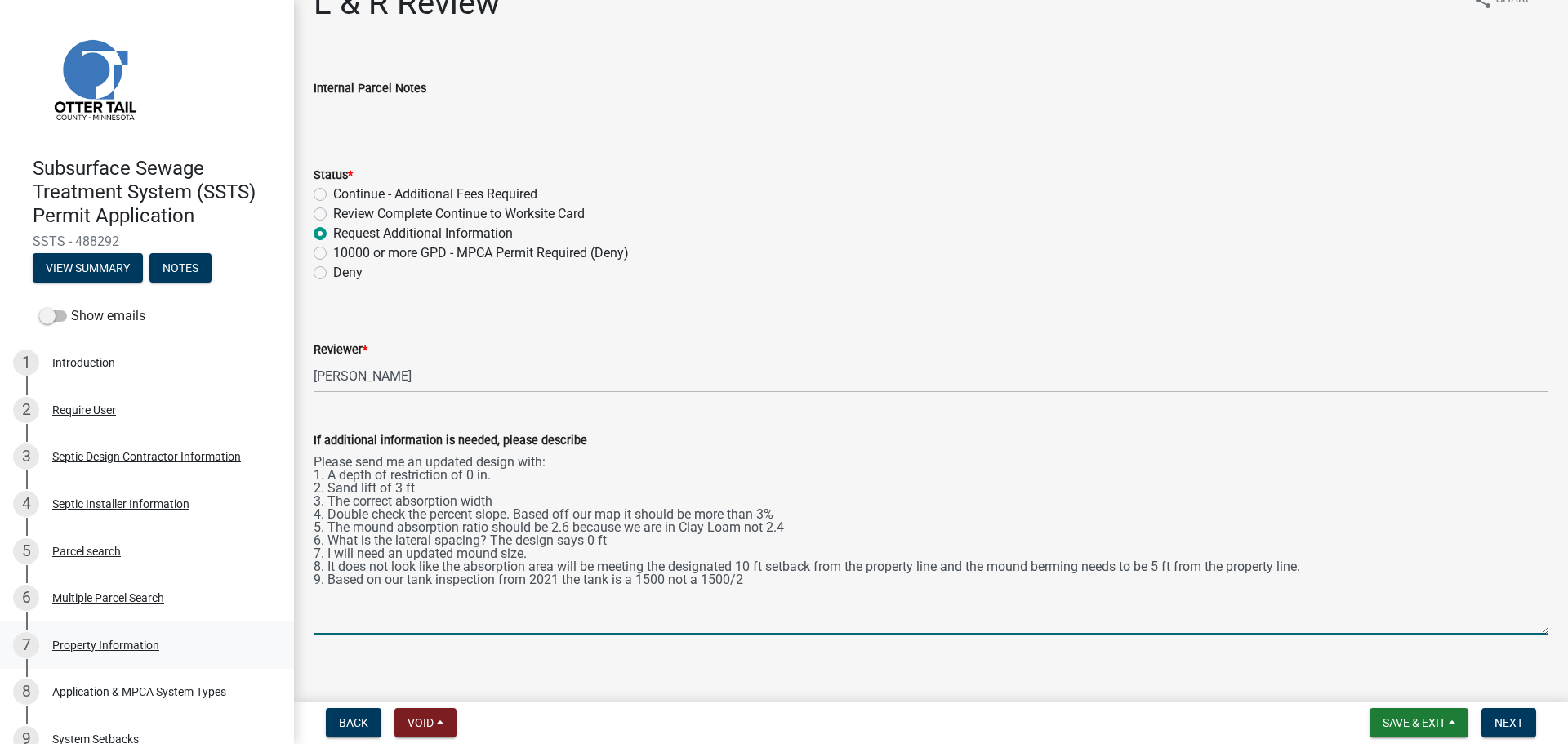
scroll to position [32, 0]
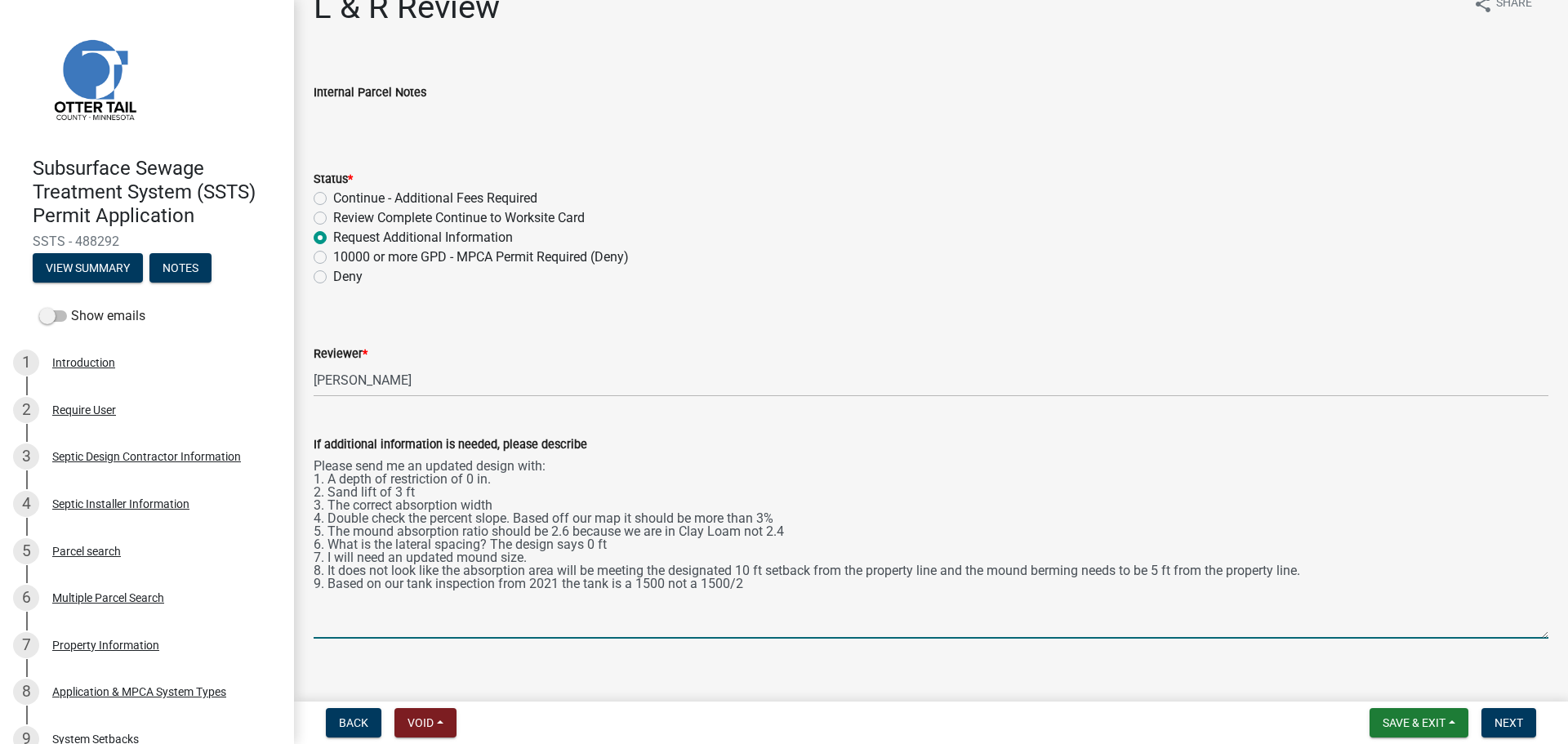
click at [755, 607] on textarea "Please send me an updated design with: 1. A depth of restriction of 0 in. 2. Sa…" at bounding box center [931, 546] width 1235 height 184
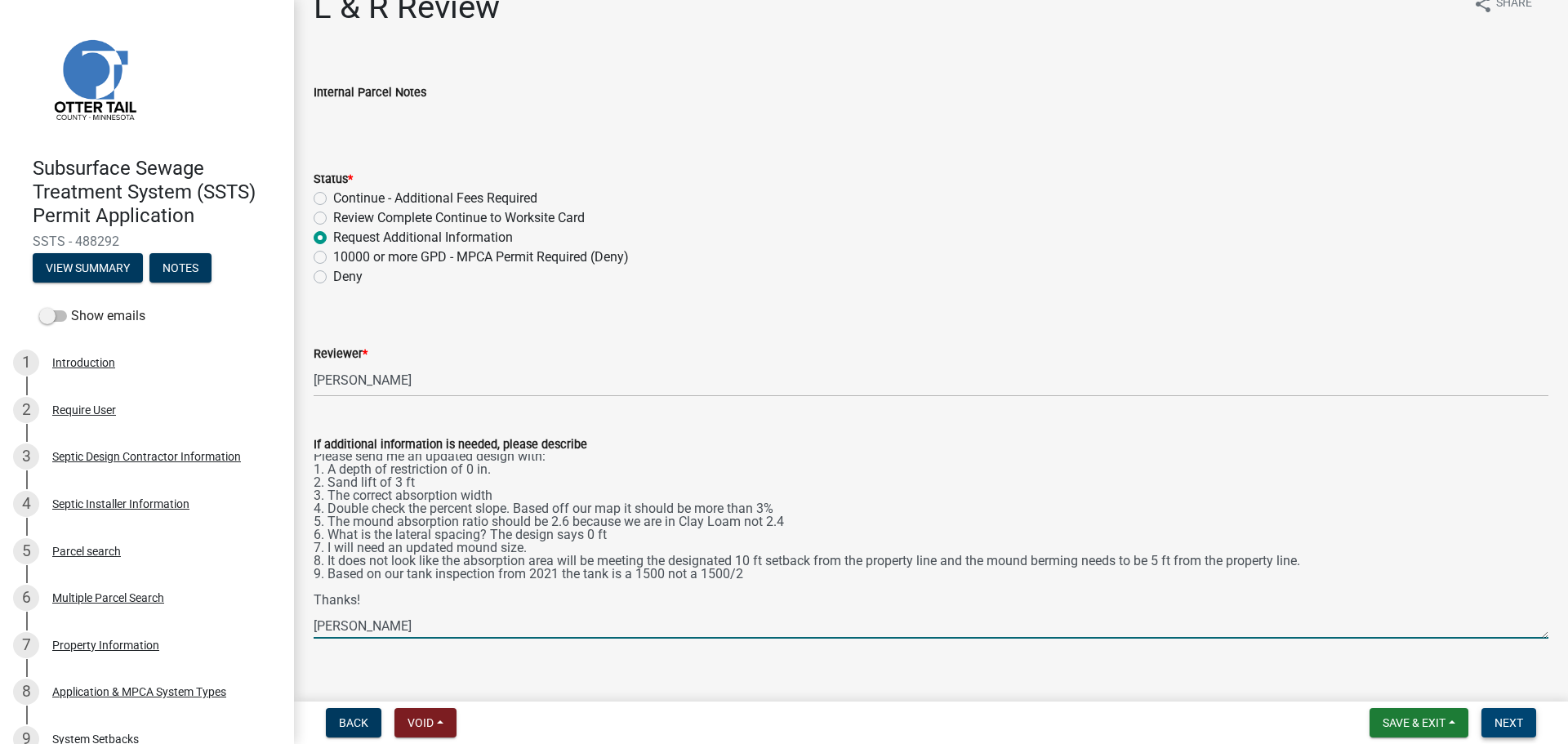
type textarea "Please send me an updated design with: 1. A depth of restriction of 0 in. 2. Sa…"
click at [1503, 722] on span "Next" at bounding box center [1508, 722] width 29 height 13
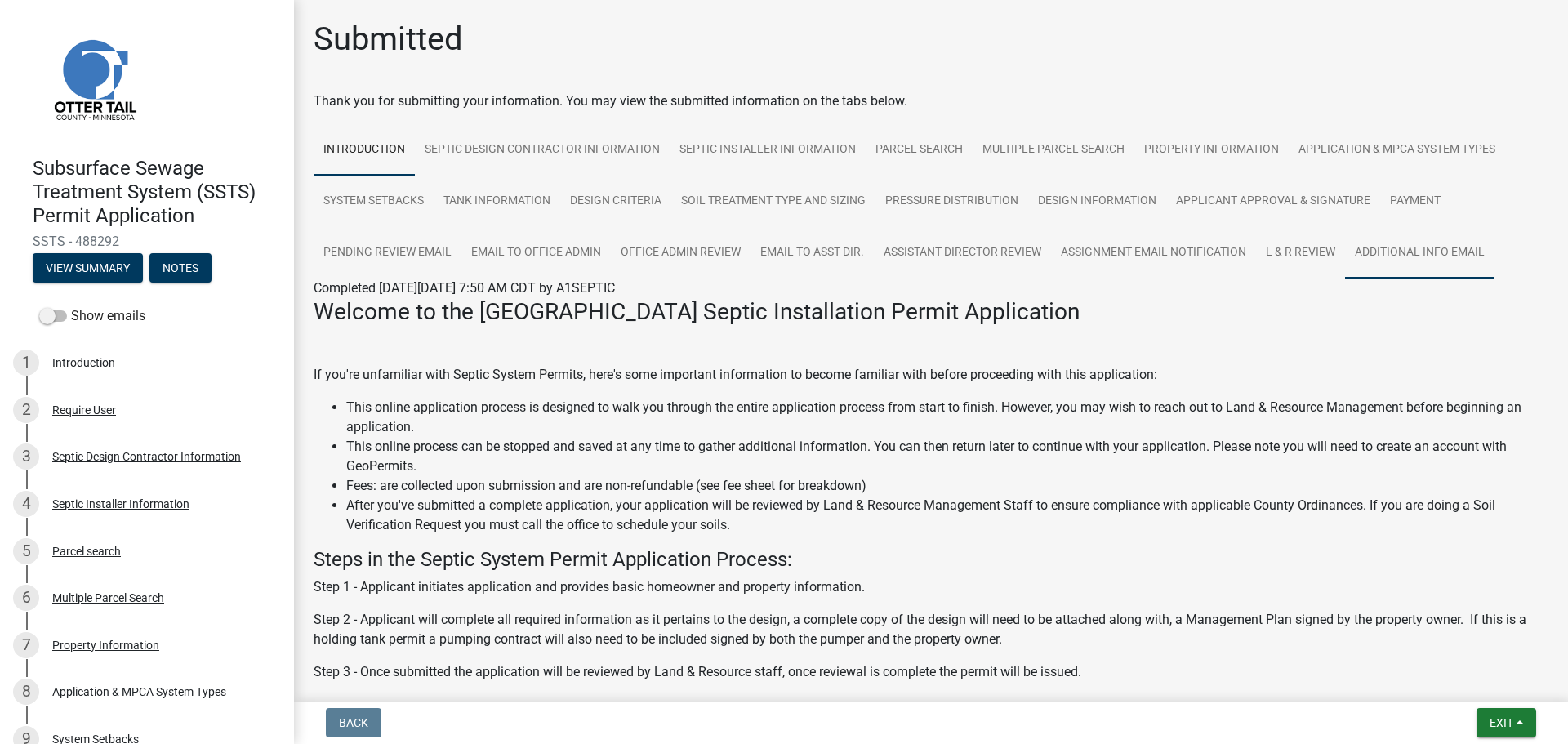
click at [1369, 244] on link "Additional info email" at bounding box center [1420, 252] width 149 height 52
